Goal: Information Seeking & Learning: Understand process/instructions

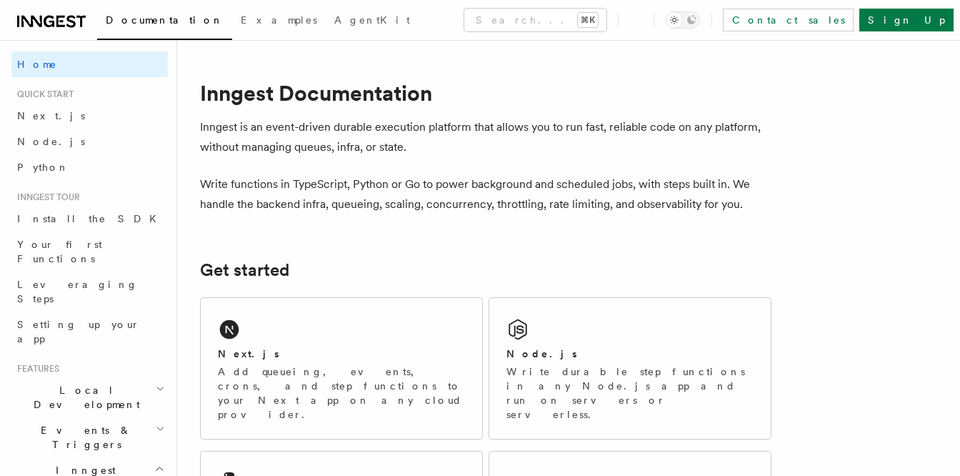
click at [620, 188] on p "Write functions in TypeScript, Python or Go to power background and scheduled j…" at bounding box center [486, 194] width 572 height 40
click at [351, 309] on div "Next.js Add queueing, events, crons, and step functions to your Next app on any…" at bounding box center [342, 368] width 282 height 141
